Goal: Transaction & Acquisition: Purchase product/service

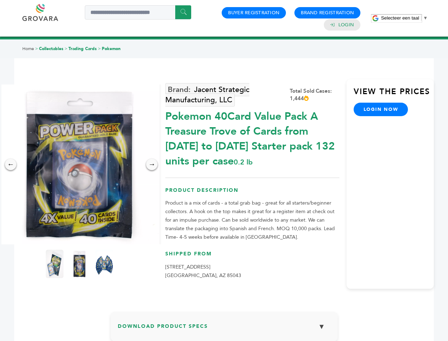
click at [405, 18] on span "Selecteer een taal" at bounding box center [400, 17] width 38 height 5
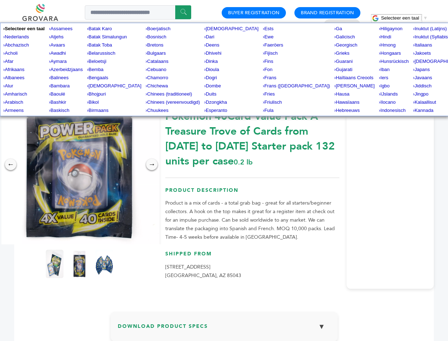
click at [80, 164] on img at bounding box center [80, 164] width 160 height 160
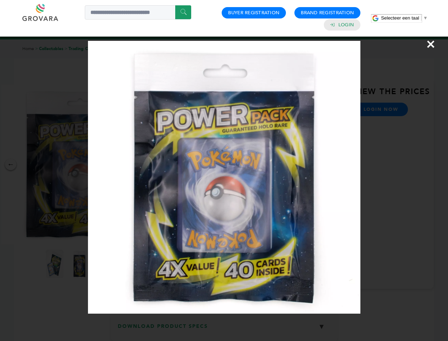
click at [11, 164] on div "×" at bounding box center [224, 170] width 448 height 341
click at [152, 164] on div "→" at bounding box center [151, 164] width 11 height 11
click at [55, 264] on img at bounding box center [55, 264] width 18 height 28
click at [80, 264] on div "×" at bounding box center [224, 170] width 448 height 341
click at [104, 264] on img at bounding box center [104, 264] width 18 height 28
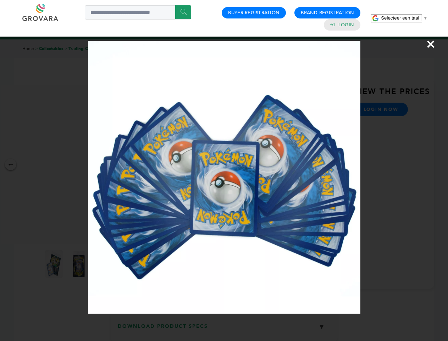
click at [224, 329] on div "×" at bounding box center [224, 170] width 448 height 341
